Goal: Task Accomplishment & Management: Manage account settings

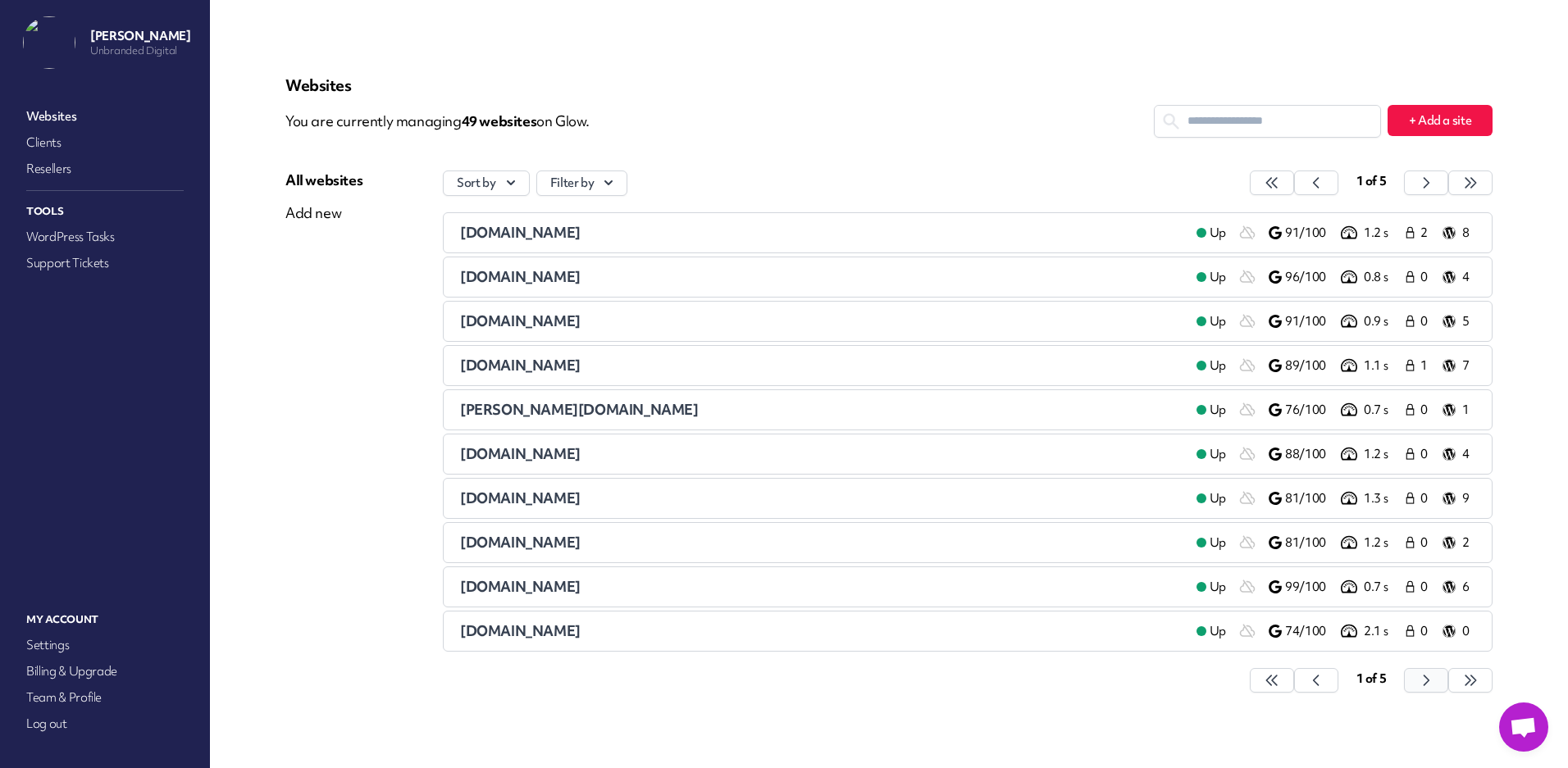
click at [1280, 678] on icon "button" at bounding box center [1271, 680] width 17 height 17
click at [662, 410] on div "[DOMAIN_NAME]" at bounding box center [821, 410] width 723 height 20
click at [1280, 190] on icon "button" at bounding box center [1271, 182] width 17 height 17
click at [570, 410] on span "[DOMAIN_NAME]" at bounding box center [519, 410] width 120 height 18
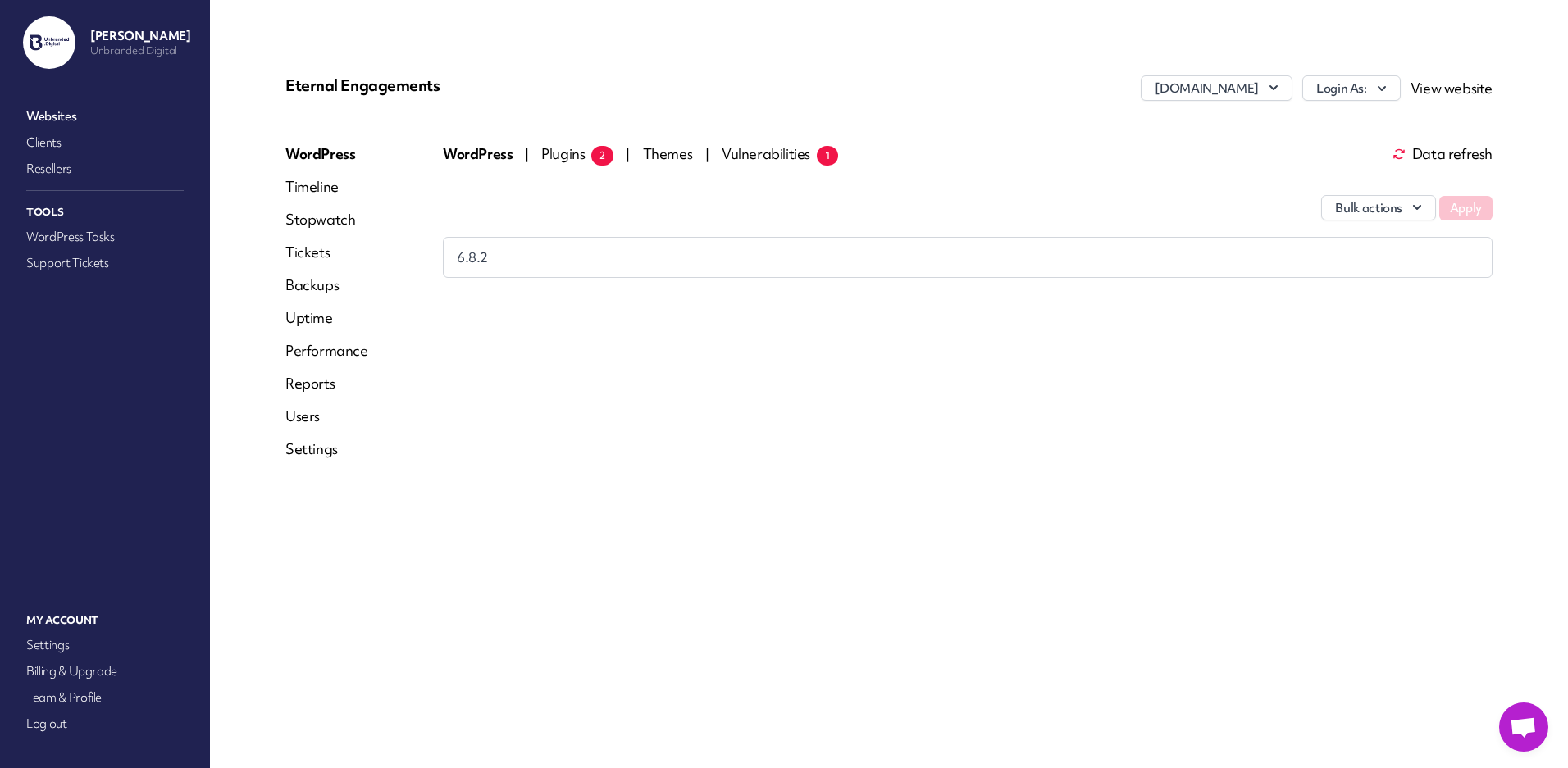
click at [307, 447] on link "Settings" at bounding box center [326, 449] width 83 height 20
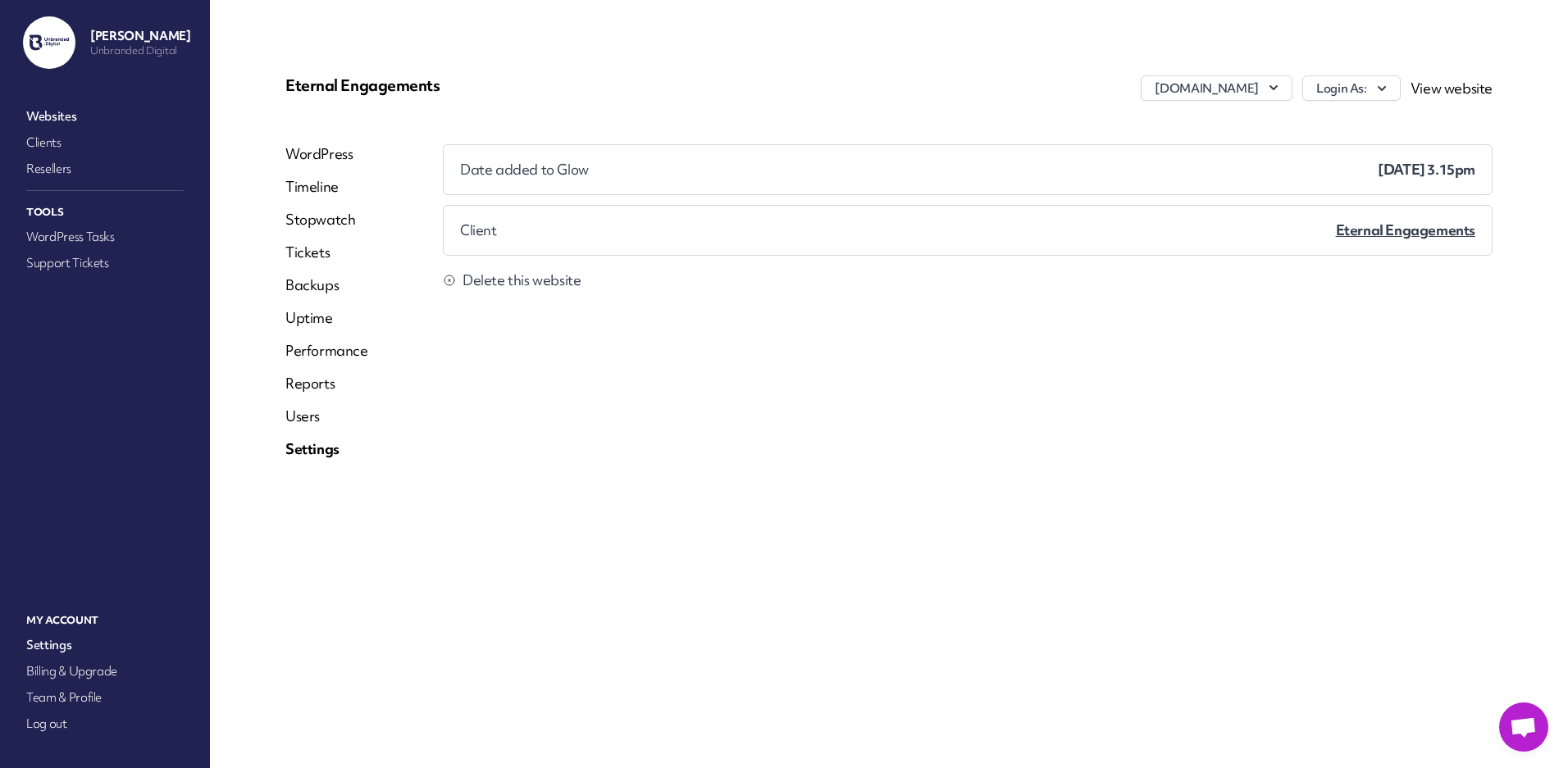
click at [526, 278] on span "Delete this website" at bounding box center [521, 280] width 118 height 17
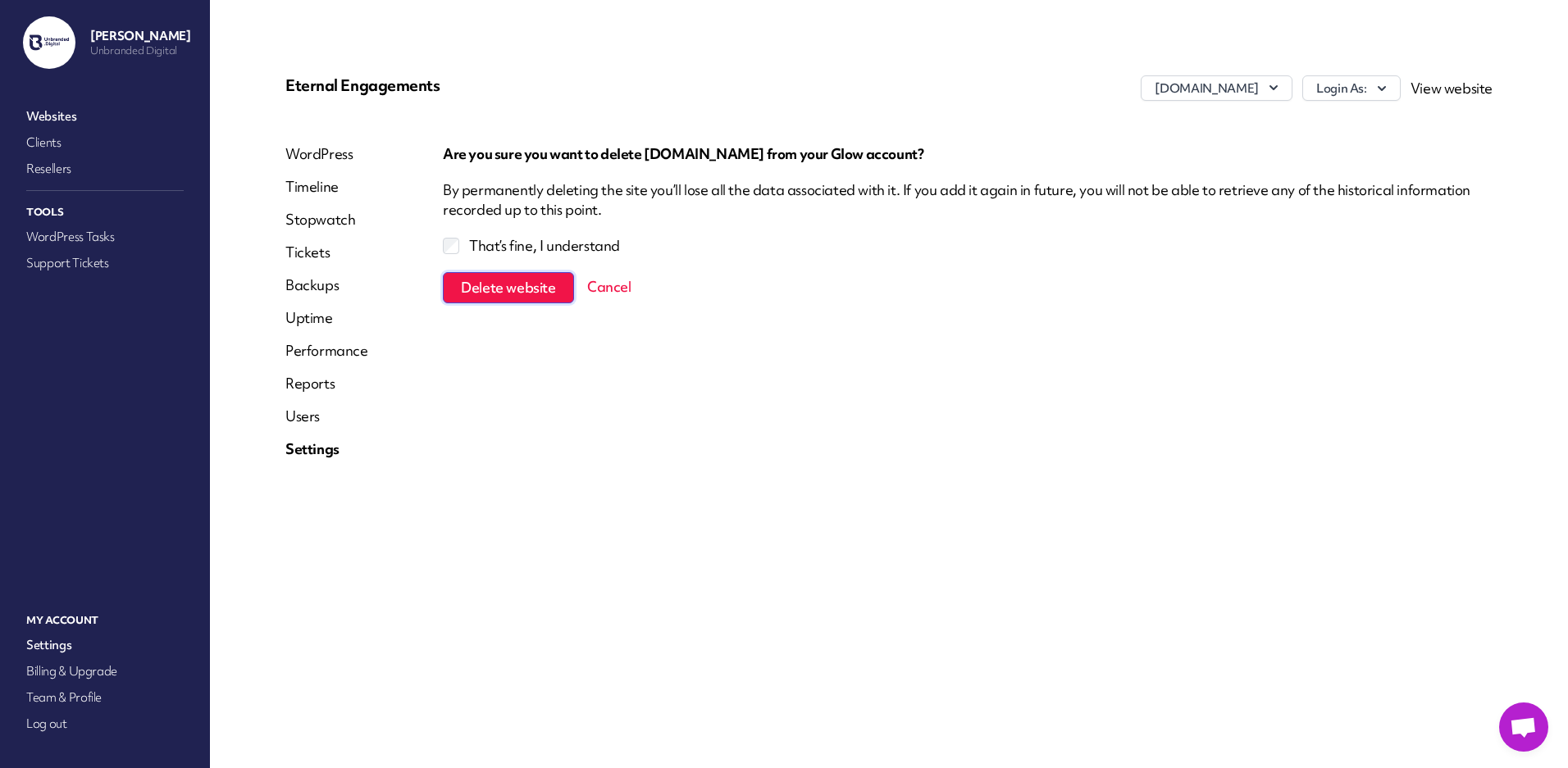
click at [514, 281] on span "Delete website" at bounding box center [508, 287] width 95 height 17
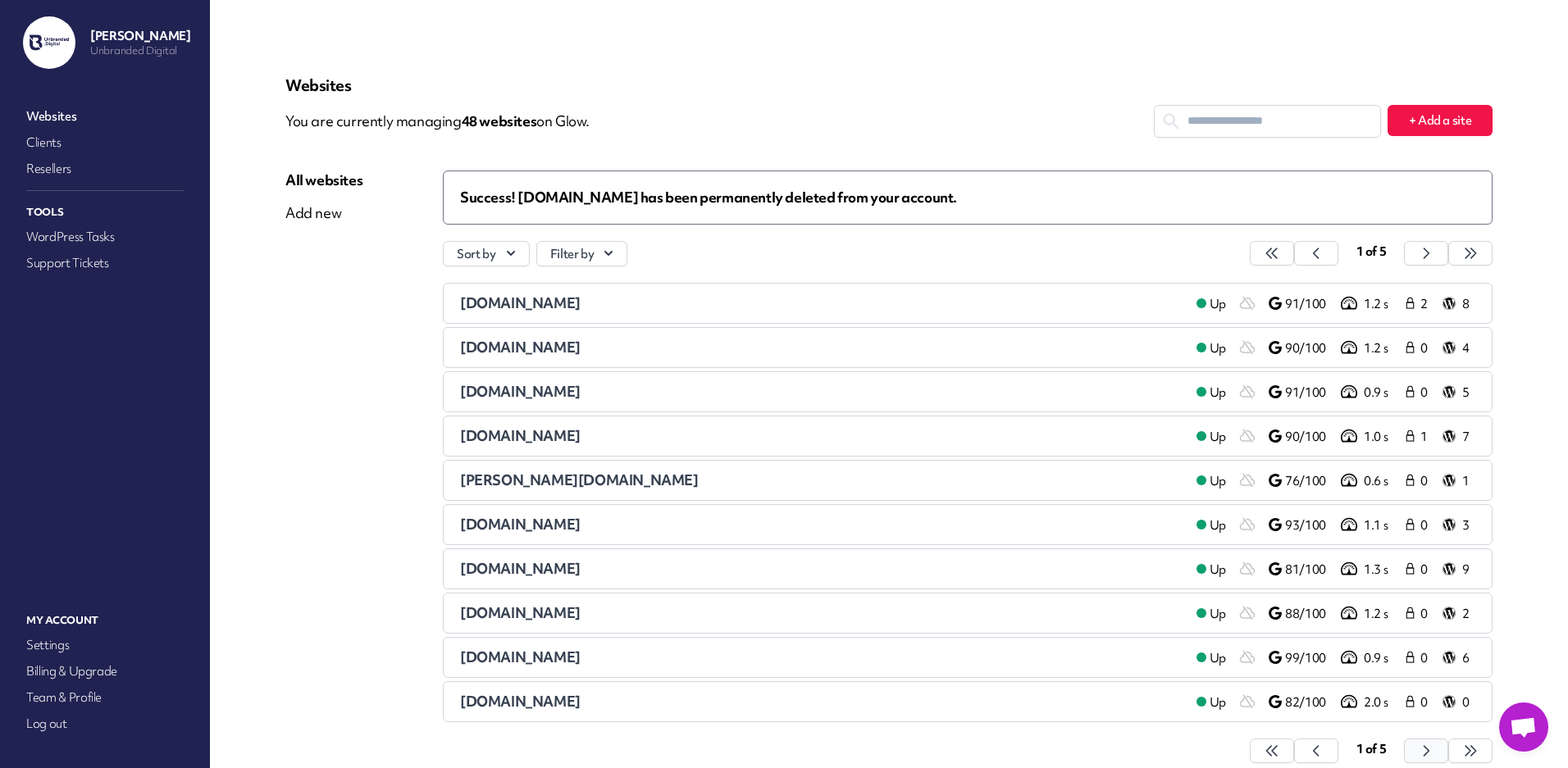
click at [1294, 751] on button "button" at bounding box center [1271, 750] width 44 height 24
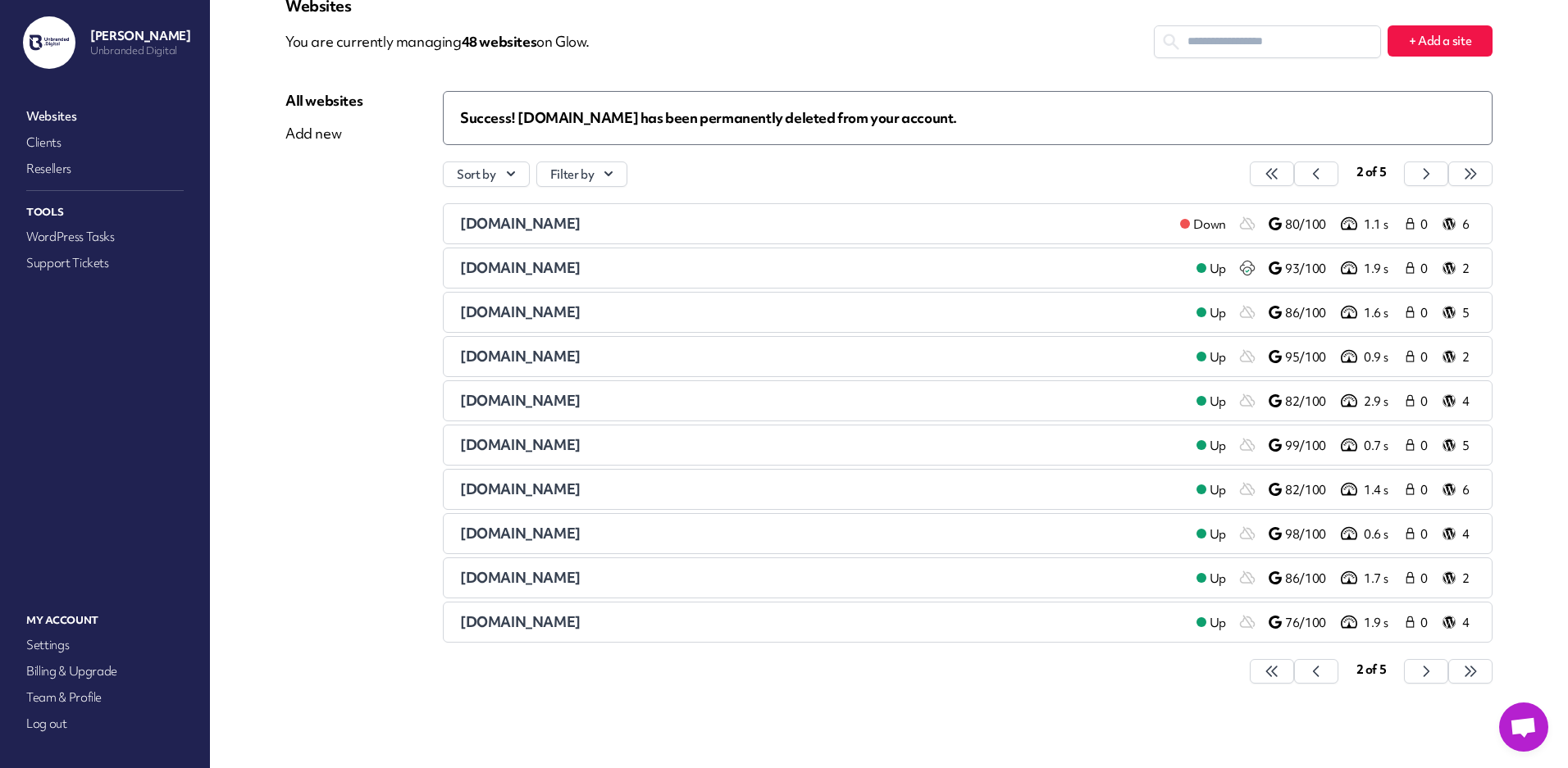
scroll to position [88, 0]
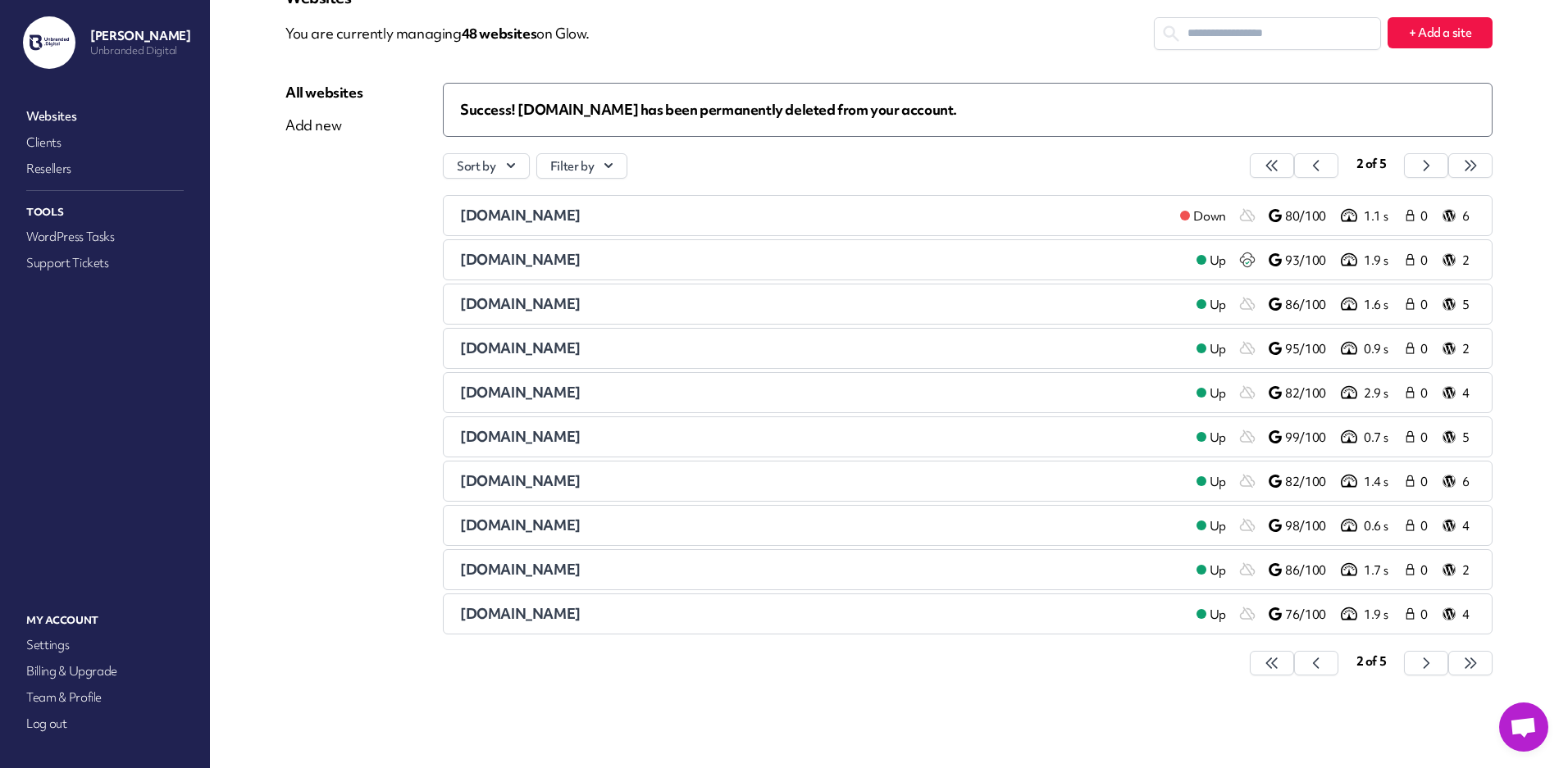
click at [483, 215] on span "[DOMAIN_NAME]" at bounding box center [519, 216] width 120 height 18
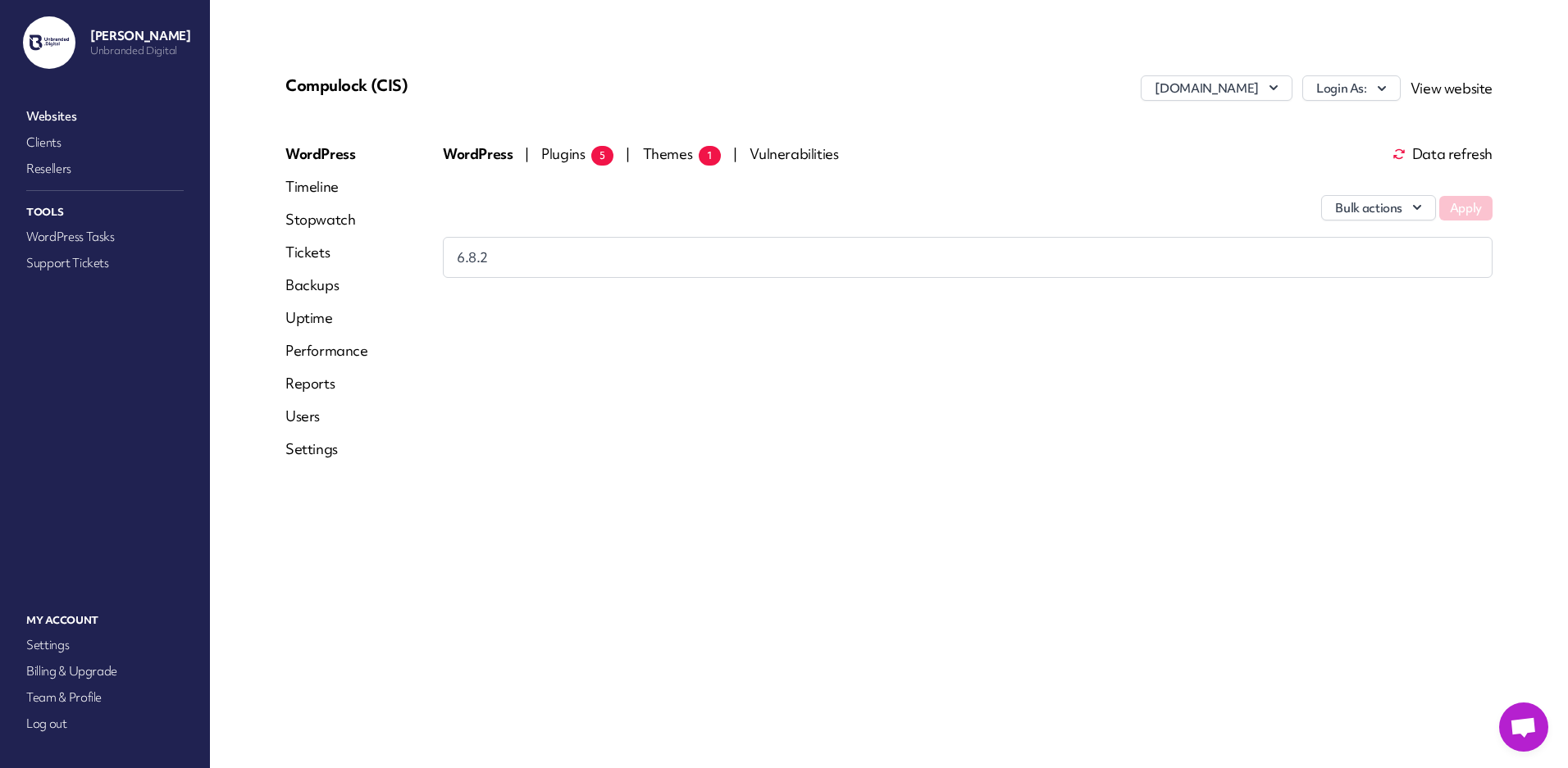
click at [1467, 93] on link "View website" at bounding box center [1451, 88] width 82 height 18
